Goal: Task Accomplishment & Management: Use online tool/utility

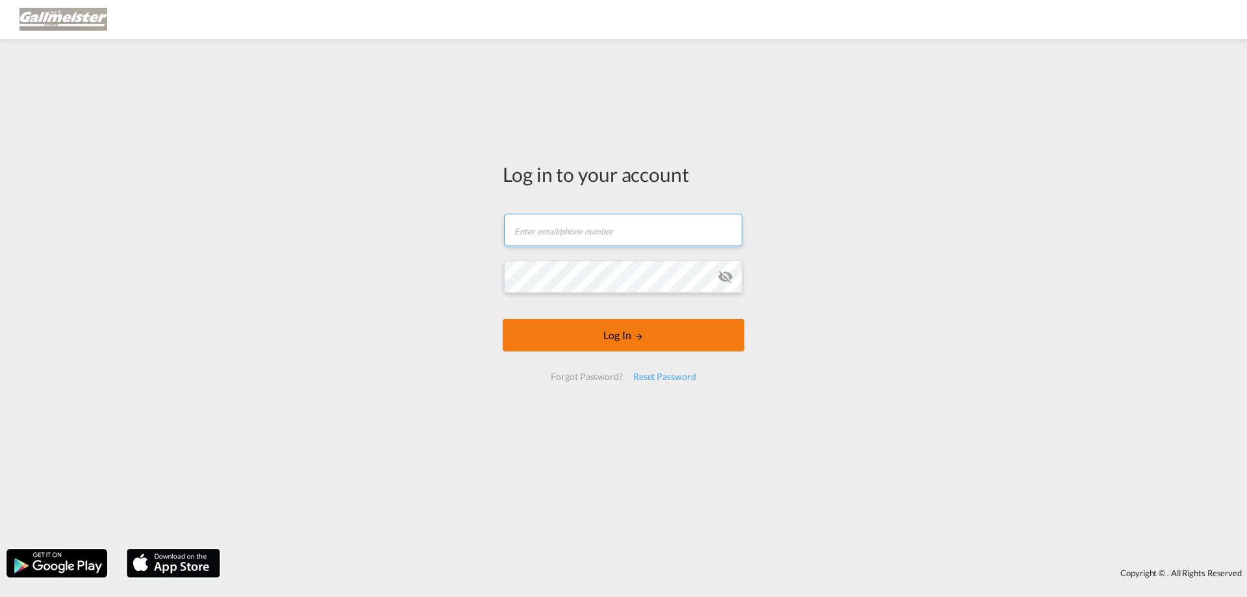
type input "[PERSON_NAME][EMAIL_ADDRESS][PERSON_NAME][DOMAIN_NAME]"
click at [629, 340] on button "Log In" at bounding box center [624, 335] width 242 height 32
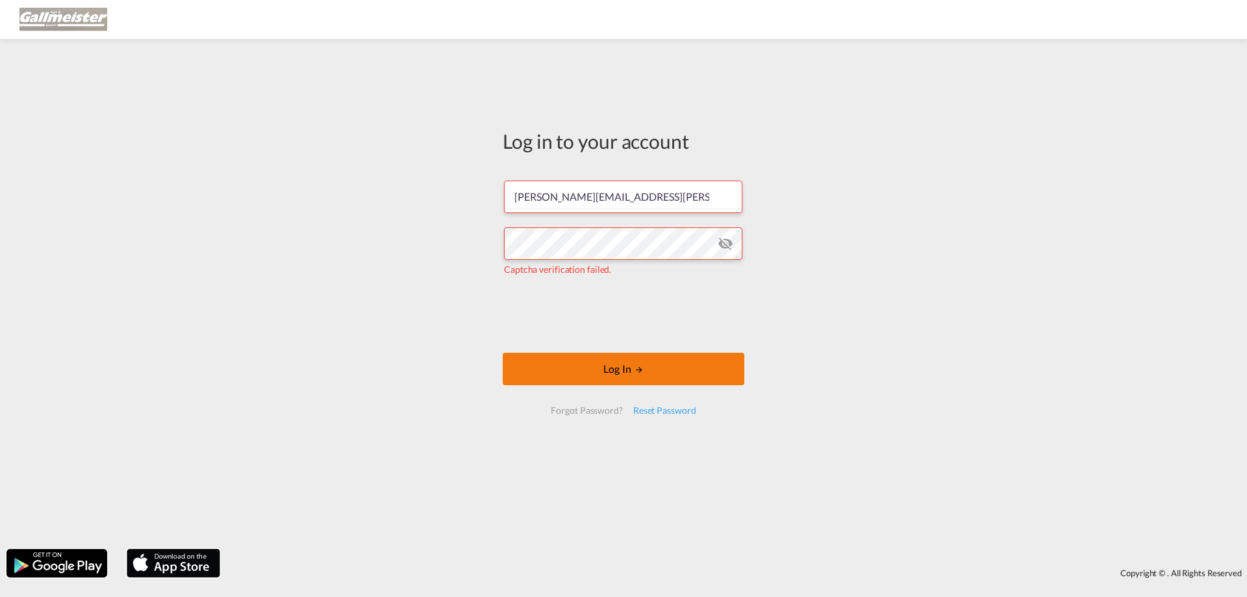
drag, startPoint x: 581, startPoint y: 381, endPoint x: 613, endPoint y: 383, distance: 32.5
click at [581, 381] on button "Log In" at bounding box center [624, 369] width 242 height 32
